Goal: Task Accomplishment & Management: Complete application form

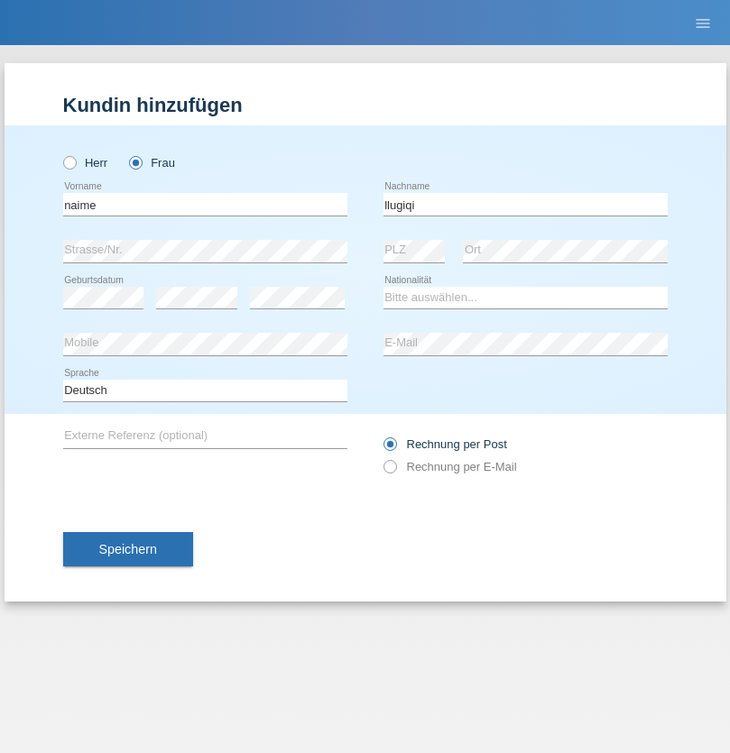
type input "llugiqi"
select select "CH"
radio input "true"
click at [205, 204] on input "text" at bounding box center [205, 204] width 284 height 23
type input "[PERSON_NAME]"
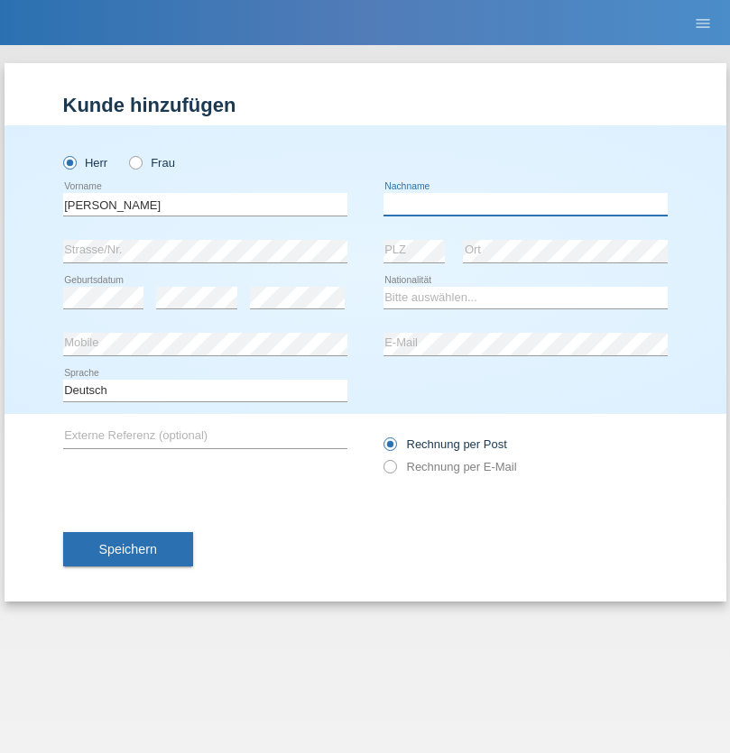
click at [525, 204] on input "text" at bounding box center [525, 204] width 284 height 23
type input "[PERSON_NAME]"
select select "PL"
select select "C"
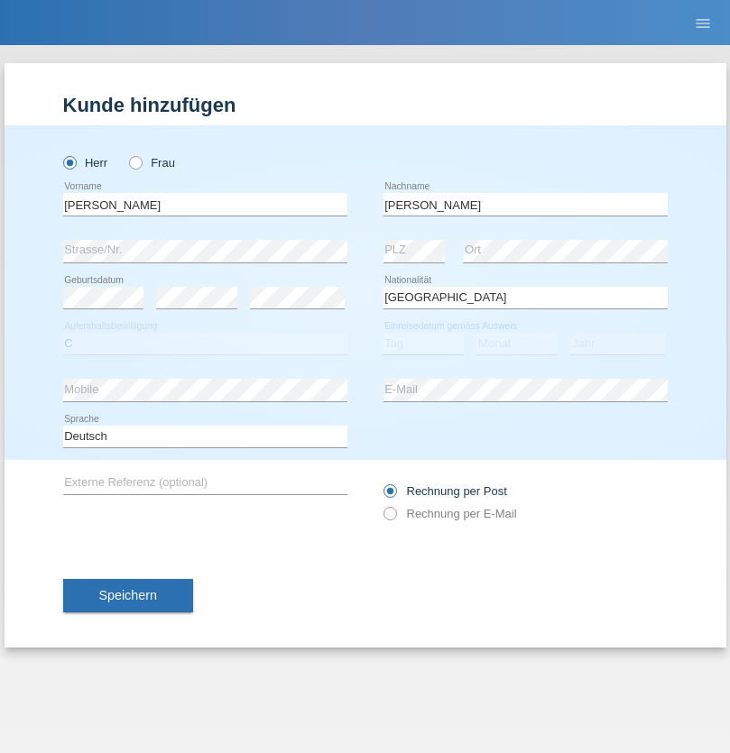
select select "11"
select select "01"
select select "2007"
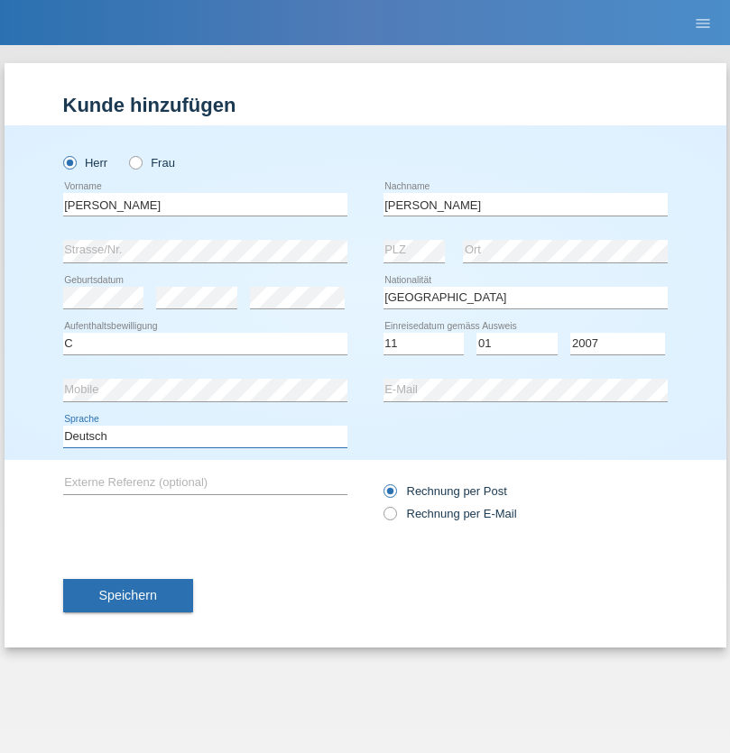
select select "en"
